Goal: Transaction & Acquisition: Subscribe to service/newsletter

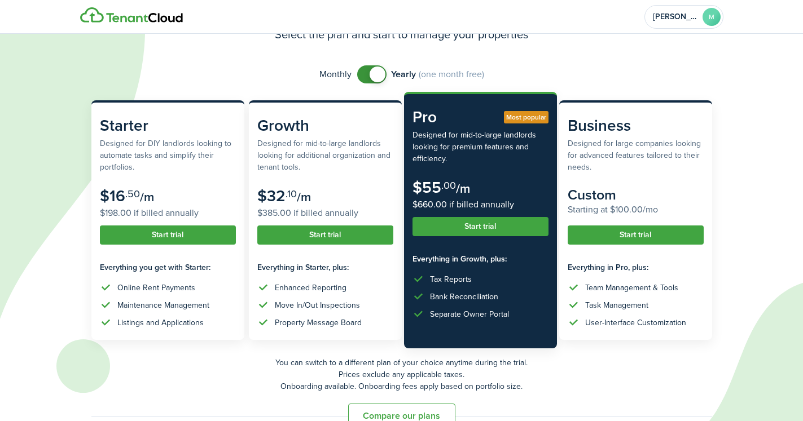
scroll to position [81, 0]
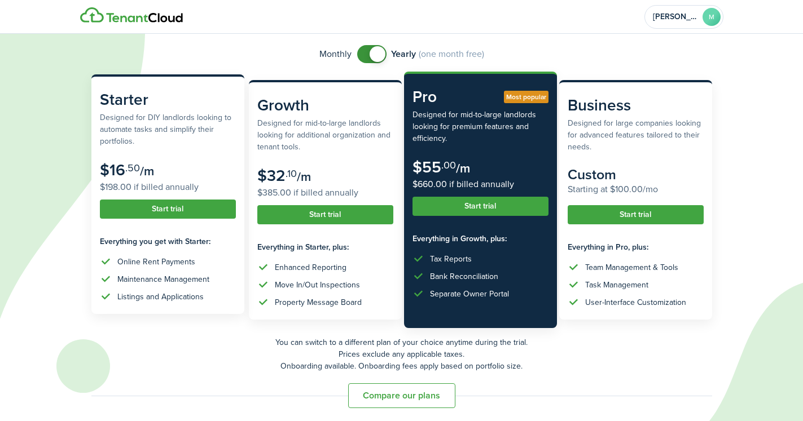
click at [186, 211] on button "Start trial" at bounding box center [168, 209] width 136 height 19
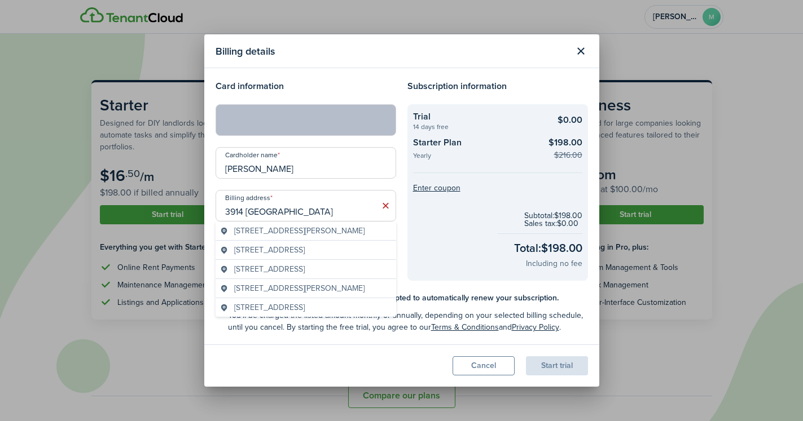
type input "3914 Woodmont D"
click at [320, 263] on div "[STREET_ADDRESS][PERSON_NAME]" at bounding box center [305, 269] width 180 height 19
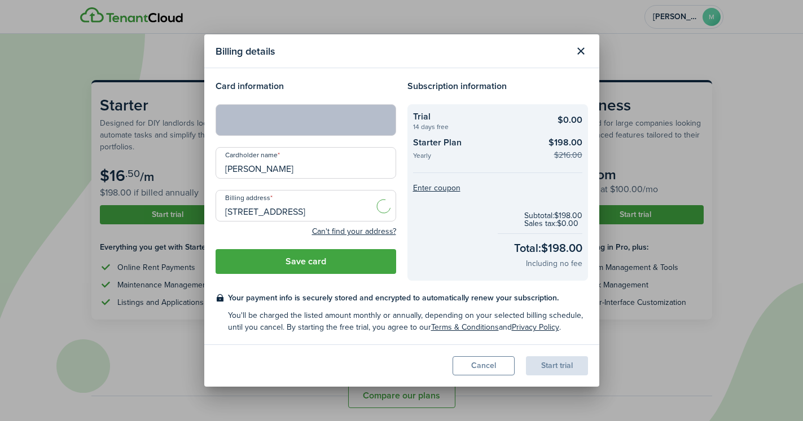
type input "[STREET_ADDRESS][PERSON_NAME]"
click at [578, 55] on button "Close modal" at bounding box center [580, 51] width 19 height 19
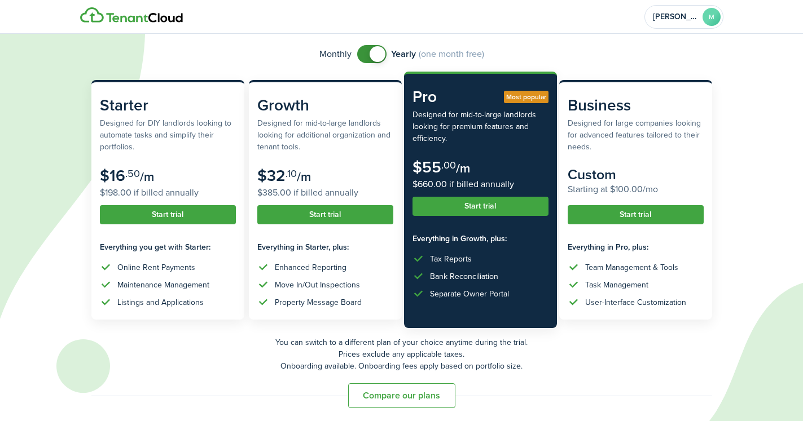
checkbox input "false"
click at [378, 56] on span at bounding box center [377, 54] width 16 height 16
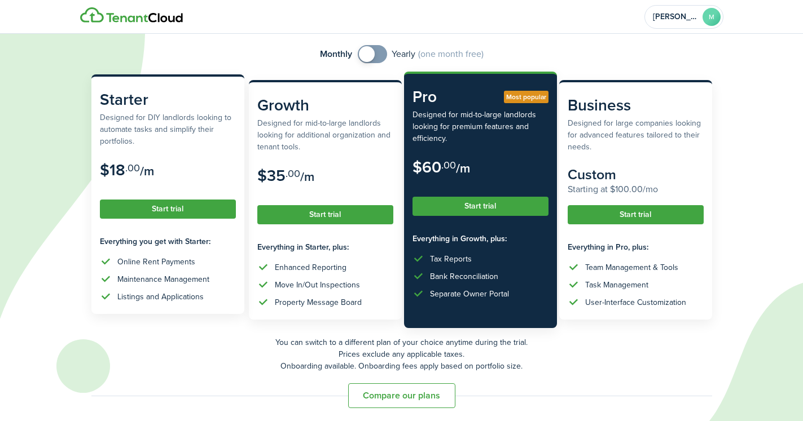
click at [163, 210] on button "Start trial" at bounding box center [168, 209] width 136 height 19
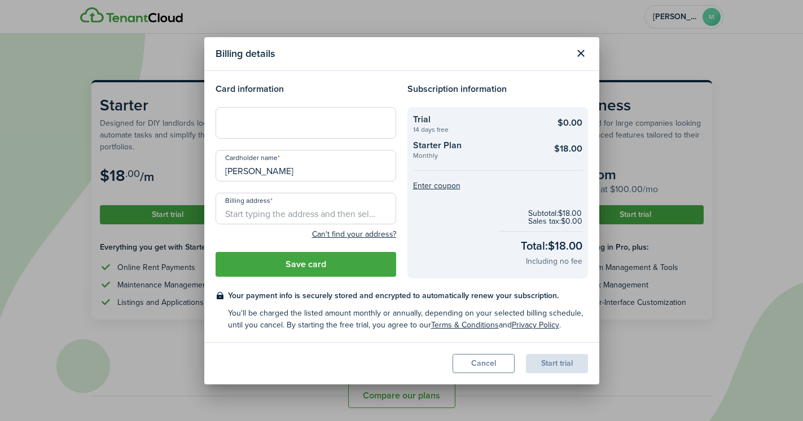
click at [295, 114] on div at bounding box center [305, 123] width 180 height 32
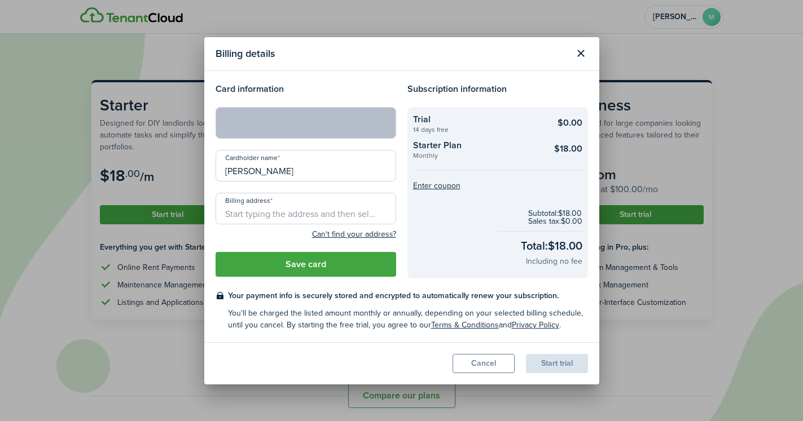
click at [287, 168] on input "[PERSON_NAME]" at bounding box center [305, 166] width 180 height 32
click at [373, 214] on input "Billing address" at bounding box center [305, 209] width 180 height 32
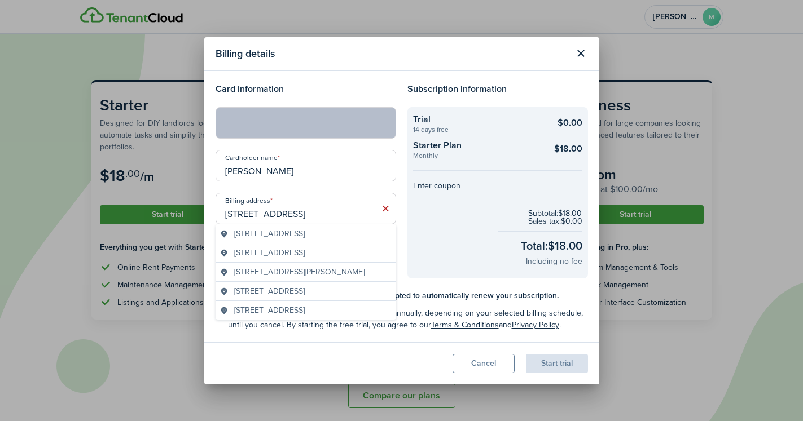
click at [315, 270] on span "[STREET_ADDRESS][PERSON_NAME]" at bounding box center [299, 272] width 130 height 12
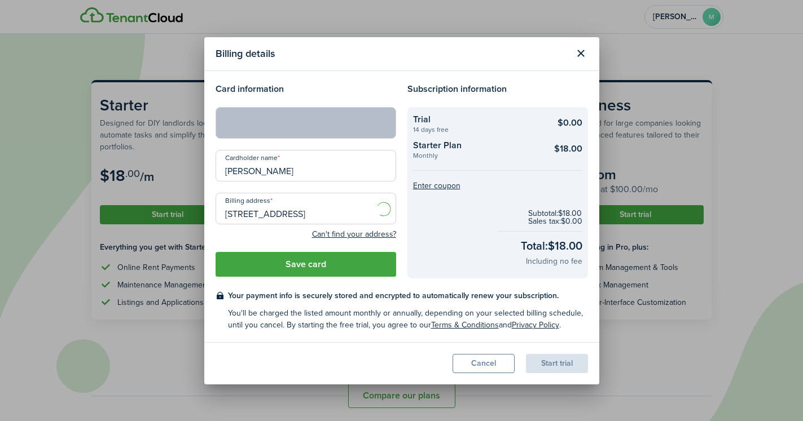
type input "[STREET_ADDRESS][PERSON_NAME]"
click at [304, 270] on button "Save card" at bounding box center [305, 264] width 180 height 25
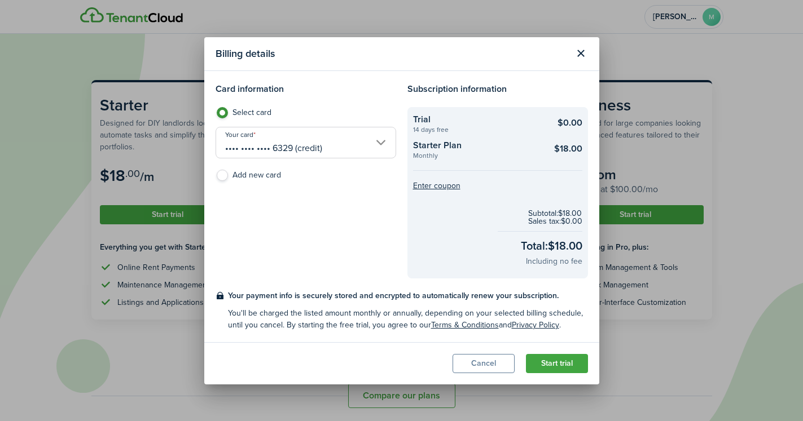
click at [559, 367] on button "Start trial" at bounding box center [557, 363] width 62 height 19
